Goal: Transaction & Acquisition: Purchase product/service

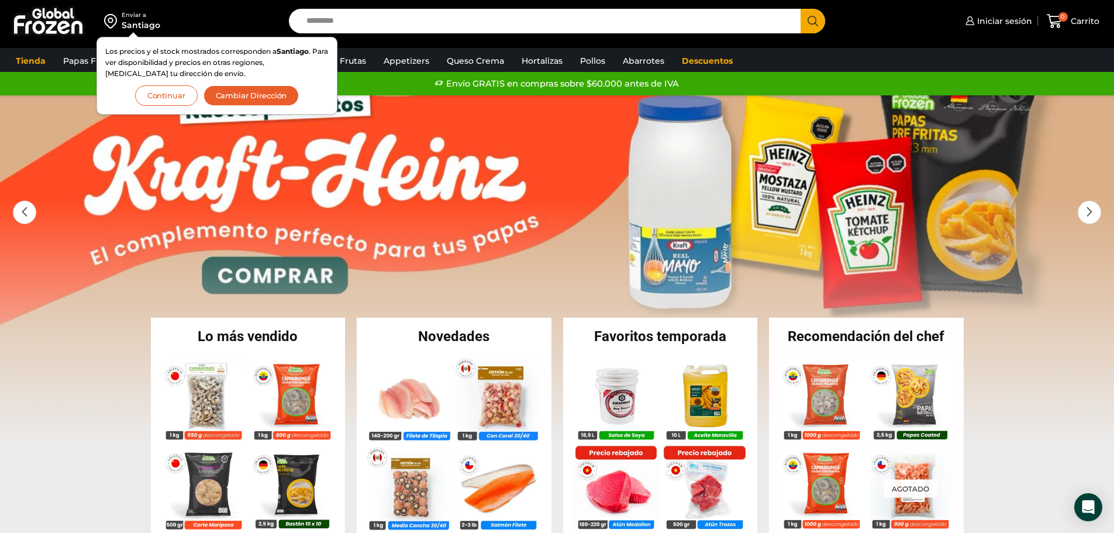
click at [203, 15] on div "Enviar a Santiago Los precios y el stock mostrados corresponden a Santiago . Pa…" at bounding box center [141, 21] width 271 height 42
click at [164, 94] on button "Continuar" at bounding box center [166, 95] width 63 height 20
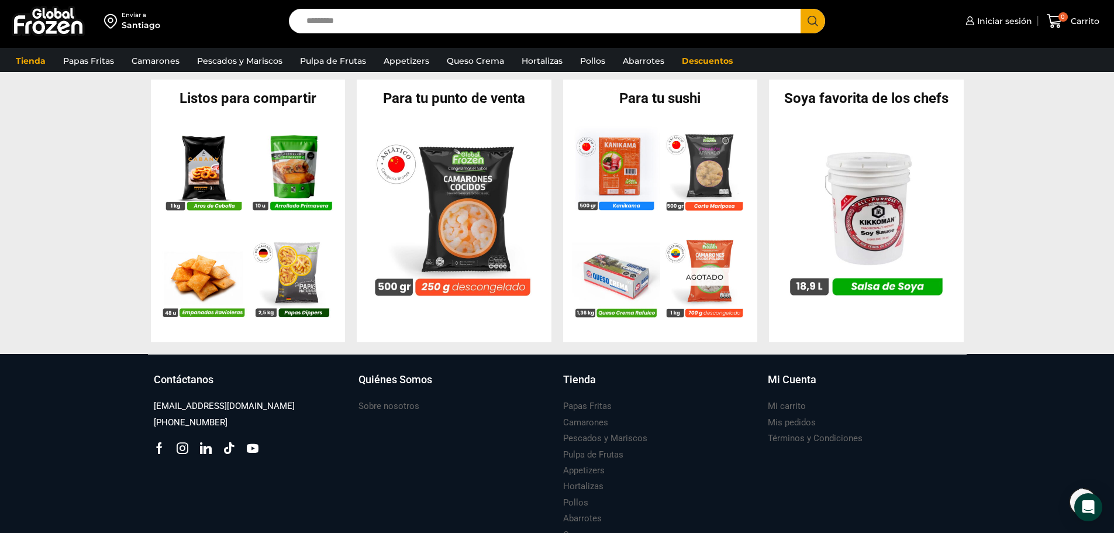
scroll to position [1189, 0]
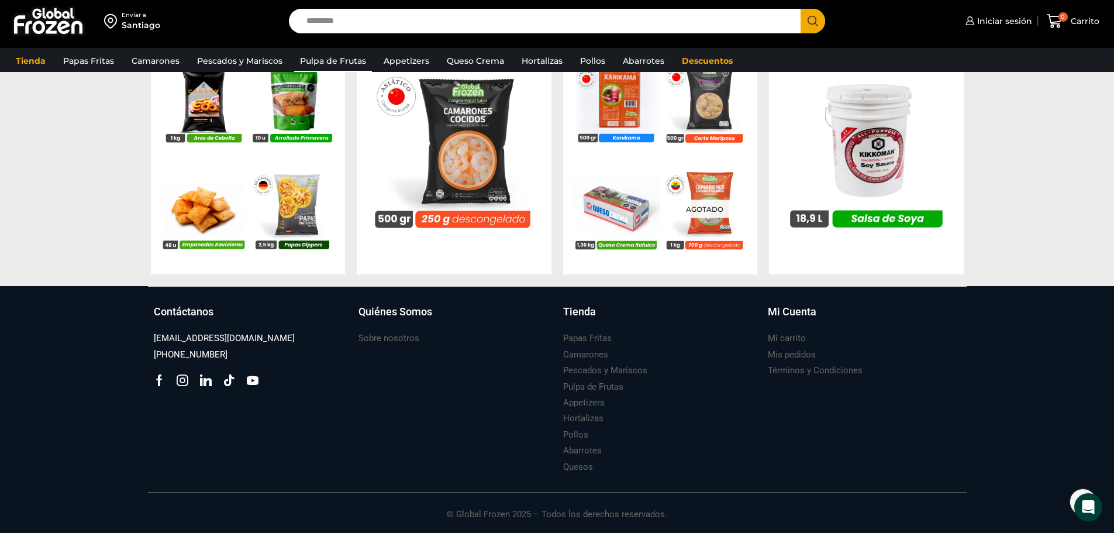
click at [333, 56] on link "Pulpa de Frutas" at bounding box center [333, 61] width 78 height 22
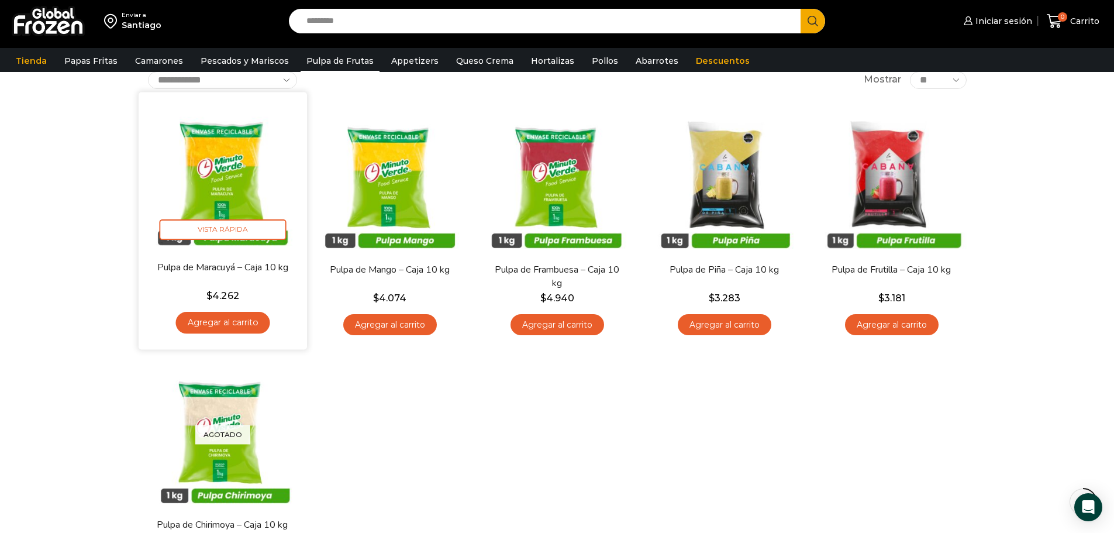
scroll to position [175, 0]
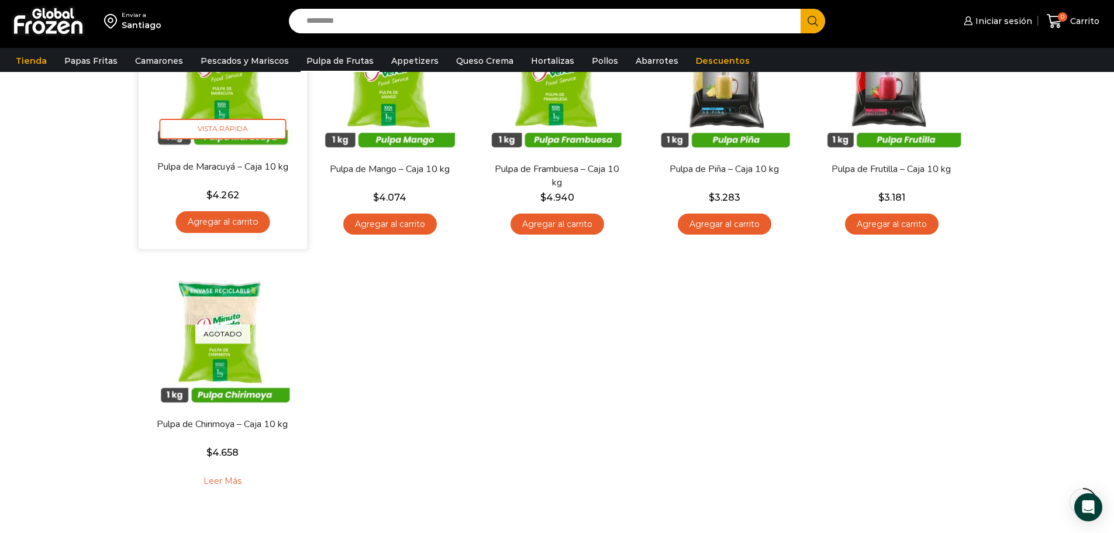
click at [225, 215] on link "Agregar al carrito" at bounding box center [222, 222] width 94 height 22
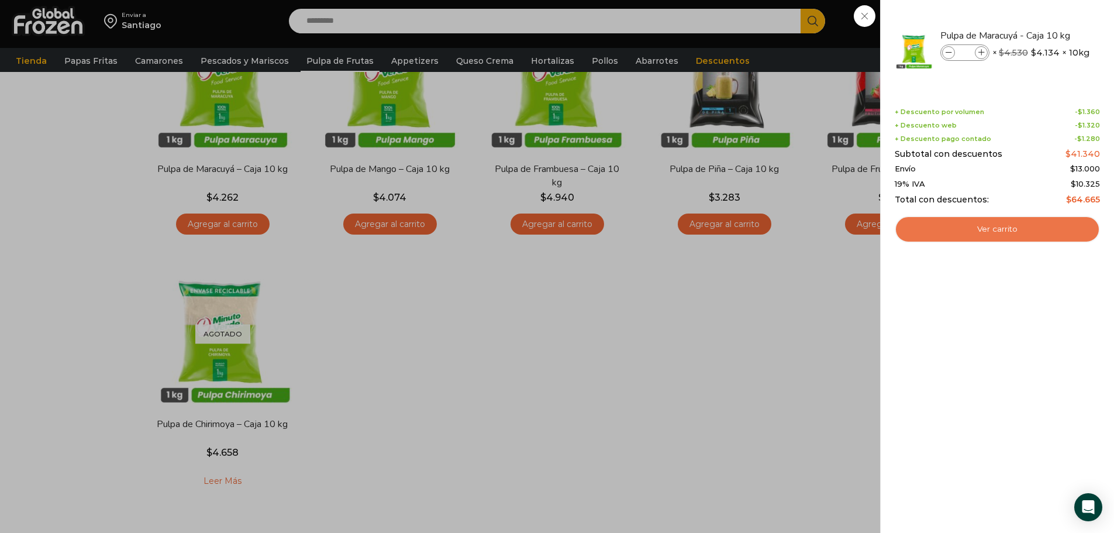
click at [1002, 228] on link "Ver carrito" at bounding box center [997, 229] width 205 height 27
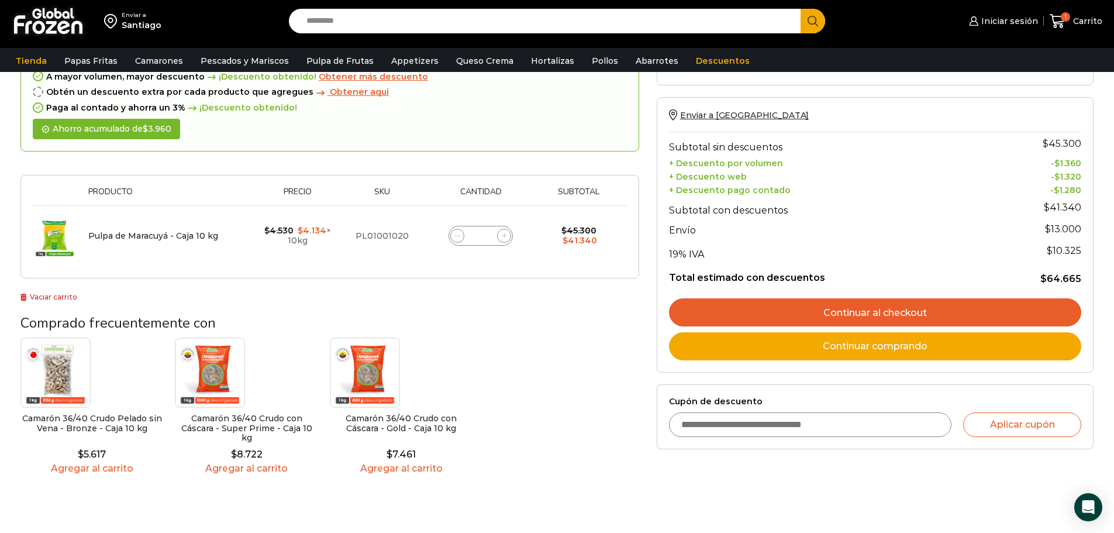
scroll to position [175, 0]
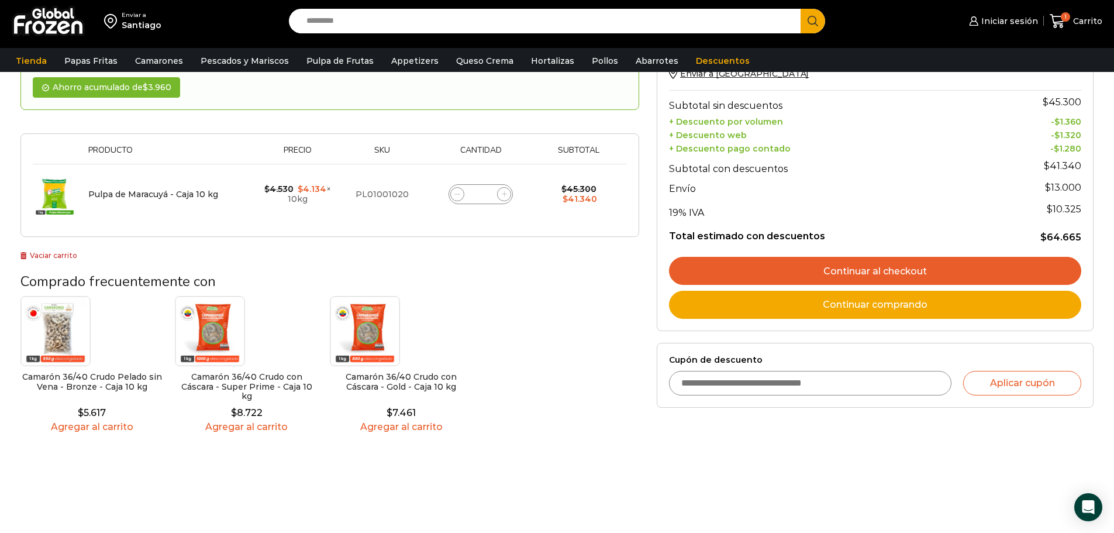
click at [144, 23] on div "Santiago" at bounding box center [142, 25] width 40 height 12
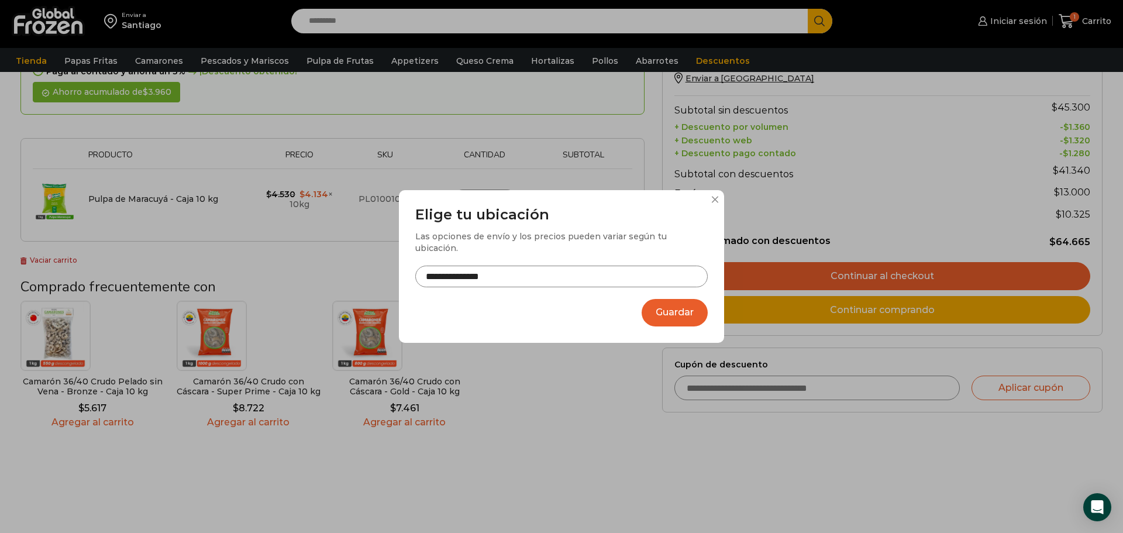
click at [549, 278] on input "**********" at bounding box center [561, 277] width 292 height 22
click at [713, 203] on button at bounding box center [714, 199] width 7 height 7
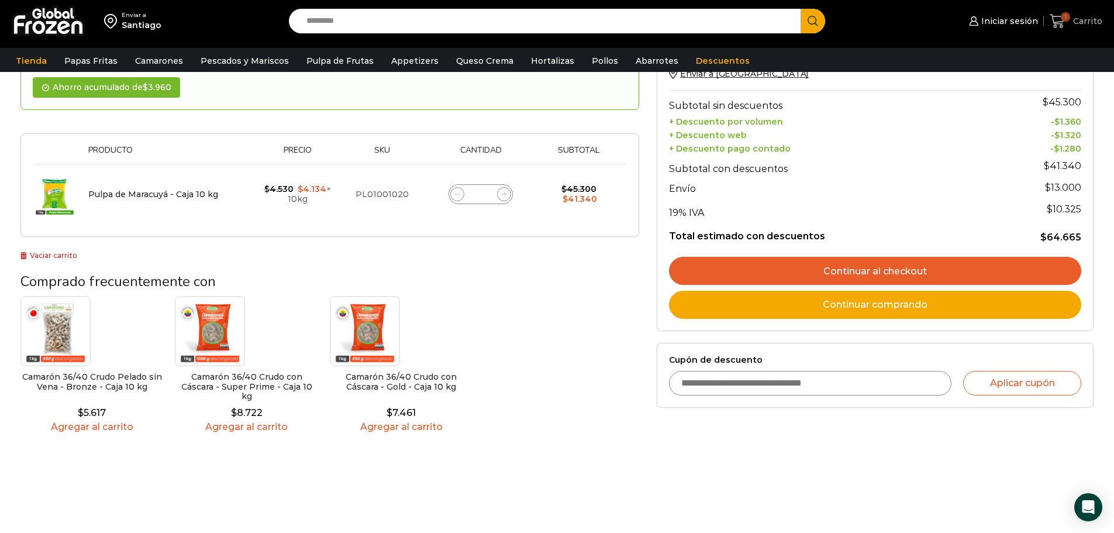
click at [1084, 16] on span "Carrito" at bounding box center [1086, 21] width 32 height 12
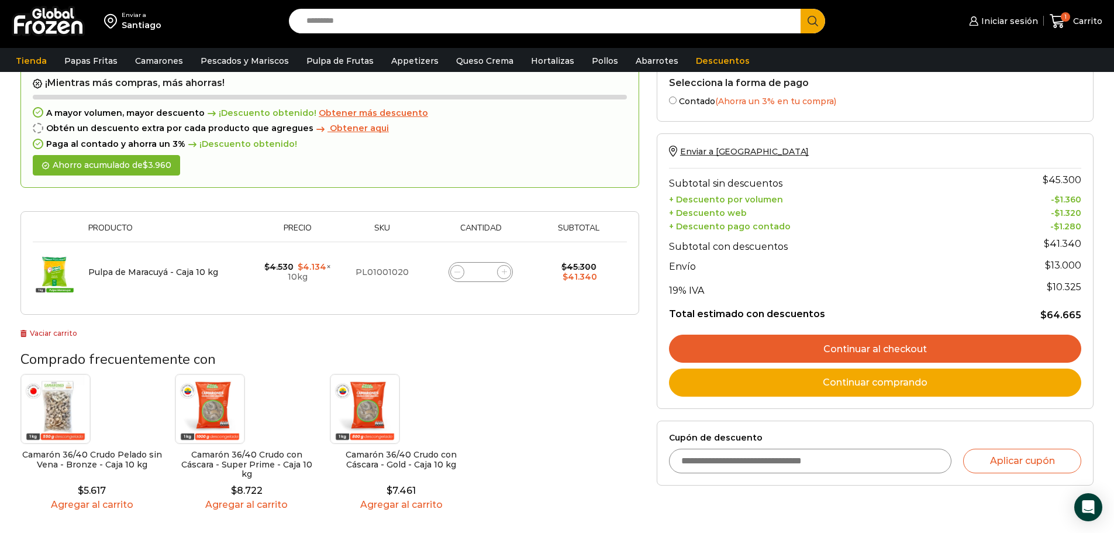
scroll to position [117, 0]
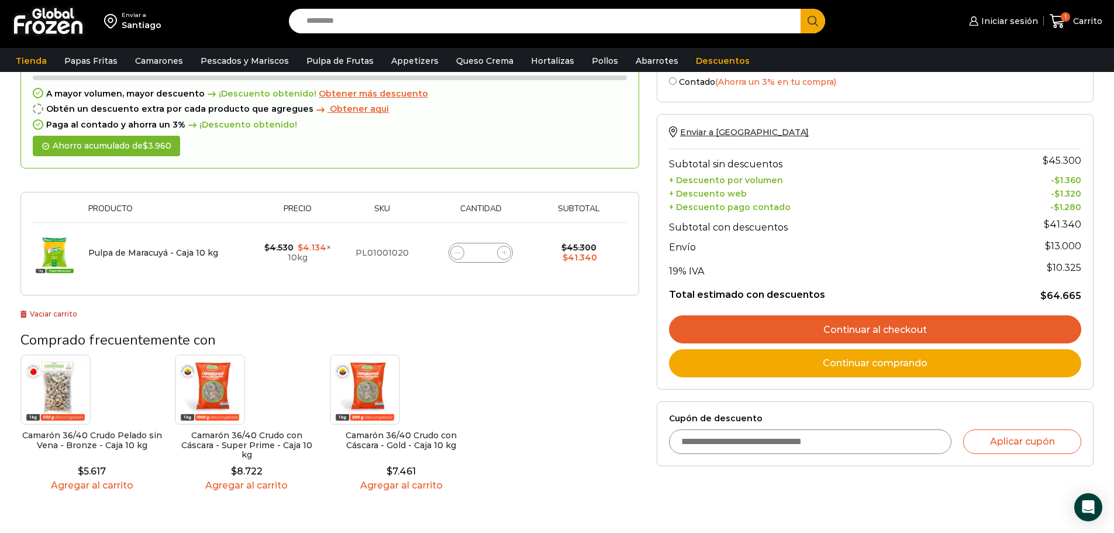
click at [907, 332] on link "Continuar al checkout" at bounding box center [875, 329] width 412 height 28
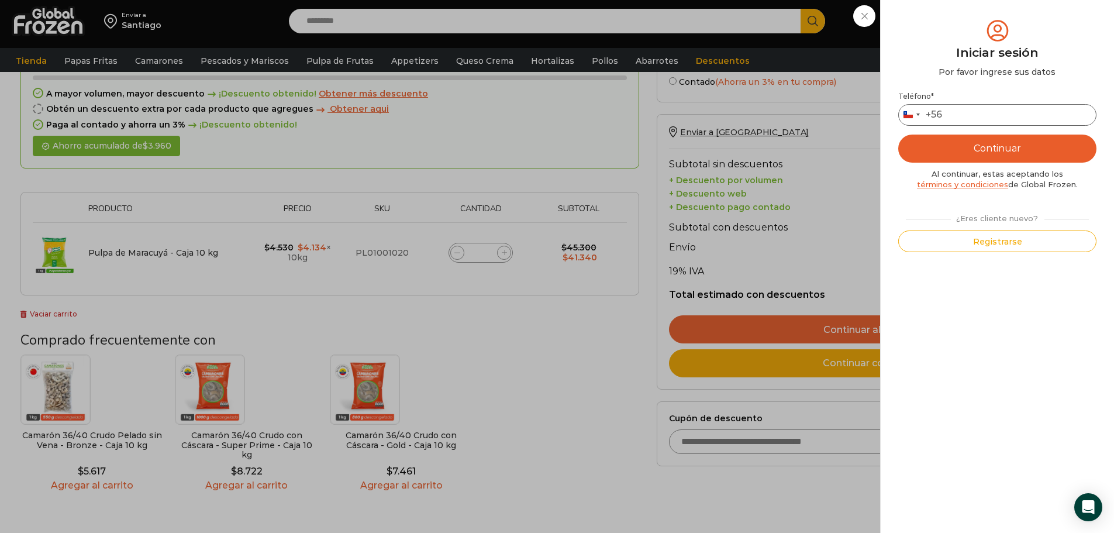
click at [978, 112] on input "Teléfono *" at bounding box center [997, 115] width 198 height 22
type input "*********"
click at [1019, 146] on button "Continuar" at bounding box center [997, 149] width 198 height 28
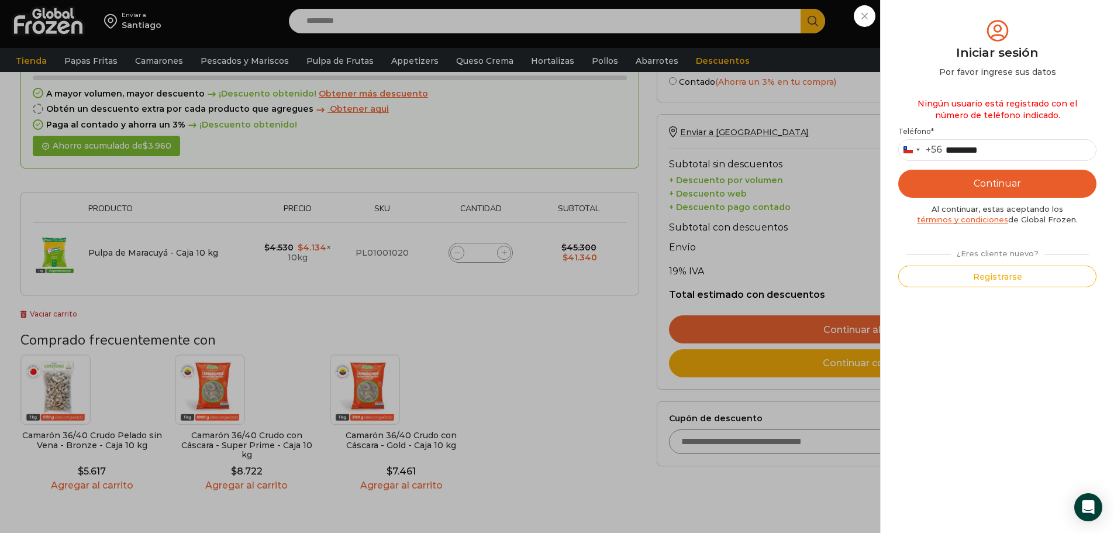
type button "Enviar código"
